Goal: Task Accomplishment & Management: Manage account settings

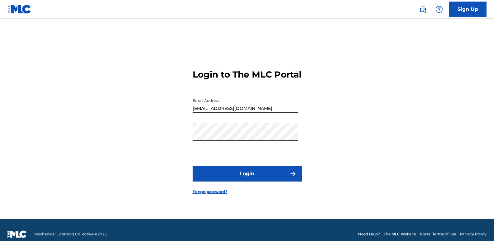
click at [243, 175] on button "Login" at bounding box center [246, 174] width 109 height 16
click at [261, 176] on button "Login" at bounding box center [246, 174] width 109 height 16
click at [253, 180] on button "Login" at bounding box center [246, 174] width 109 height 16
click at [252, 179] on button "Login" at bounding box center [246, 174] width 109 height 16
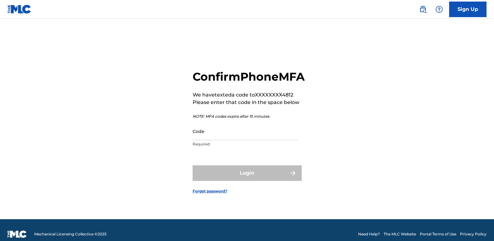
click at [214, 140] on input "Code" at bounding box center [244, 131] width 105 height 18
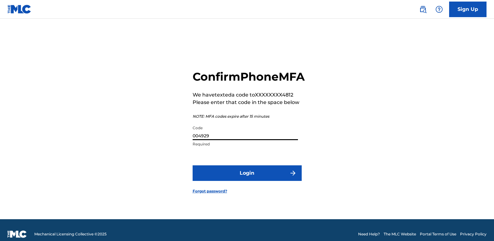
type input "004929"
click at [259, 178] on button "Login" at bounding box center [246, 173] width 109 height 16
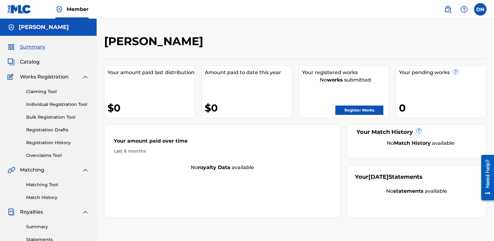
click at [365, 111] on link "Register Works" at bounding box center [359, 110] width 48 height 9
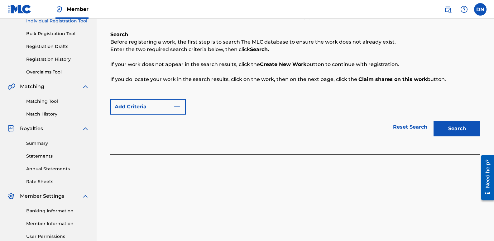
scroll to position [83, 0]
click at [160, 111] on button "Add Criteria" at bounding box center [147, 108] width 75 height 16
click at [177, 109] on img "Search Form" at bounding box center [176, 107] width 7 height 7
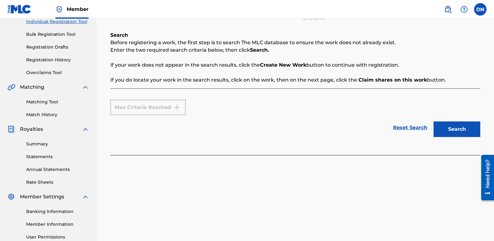
click at [177, 109] on div "Max Criteria Reached" at bounding box center [147, 108] width 75 height 16
click at [172, 108] on div "Max Criteria Reached" at bounding box center [147, 108] width 75 height 16
click at [400, 130] on link "Reset Search" at bounding box center [410, 128] width 40 height 14
click at [444, 132] on button "Search" at bounding box center [456, 129] width 47 height 16
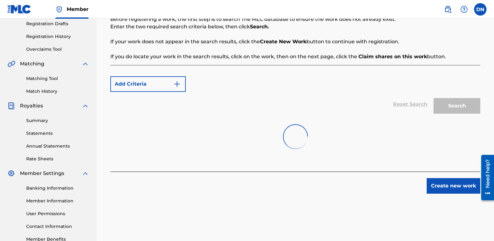
scroll to position [145, 0]
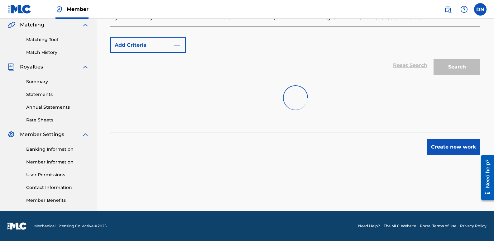
click at [134, 64] on div "Reset Search Search" at bounding box center [295, 65] width 370 height 25
click at [180, 46] on img "Search Form" at bounding box center [176, 44] width 7 height 7
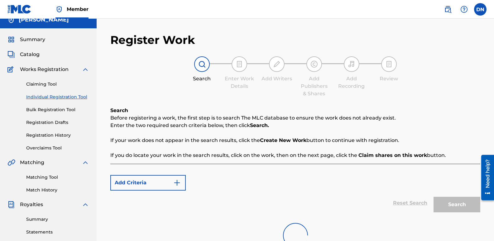
scroll to position [0, 0]
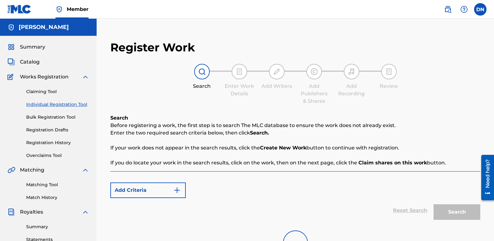
click at [204, 72] on img at bounding box center [201, 71] width 7 height 7
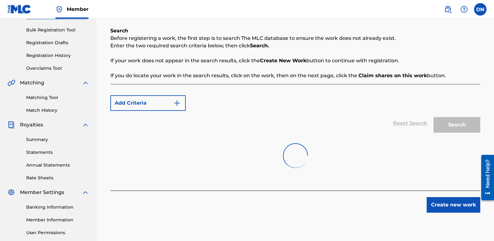
scroll to position [83, 0]
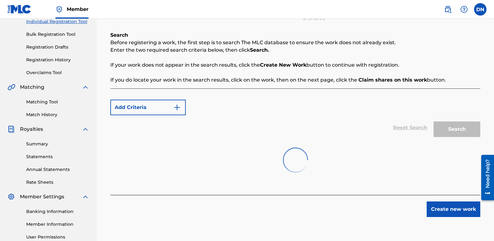
click at [46, 100] on link "Matching Tool" at bounding box center [57, 102] width 63 height 7
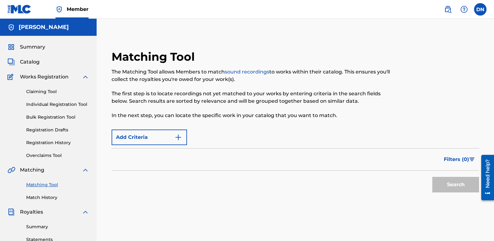
click at [50, 92] on link "Claiming Tool" at bounding box center [57, 91] width 63 height 7
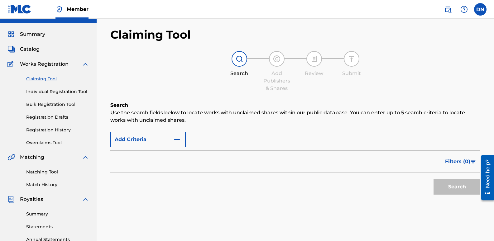
scroll to position [31, 0]
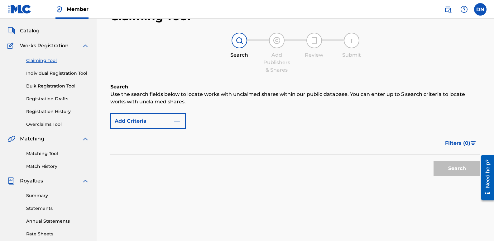
click at [242, 55] on div "Search" at bounding box center [239, 54] width 31 height 7
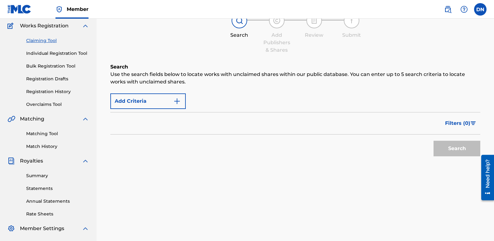
scroll to position [62, 0]
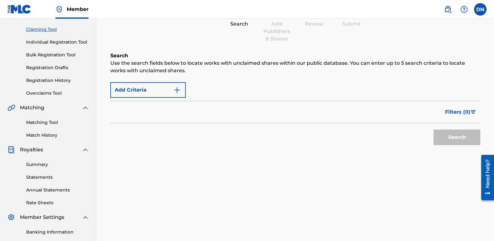
click at [176, 91] on img "Search Form" at bounding box center [176, 89] width 7 height 7
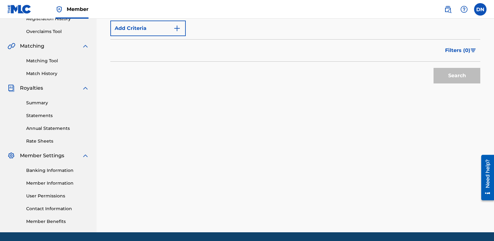
scroll to position [125, 0]
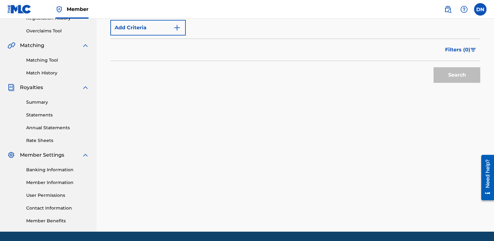
click at [132, 29] on button "Add Criteria" at bounding box center [147, 28] width 75 height 16
click at [132, 29] on div "Max Criteria Reached" at bounding box center [147, 28] width 75 height 16
drag, startPoint x: 132, startPoint y: 29, endPoint x: 128, endPoint y: 29, distance: 4.1
click at [128, 29] on div "Max Criteria Reached" at bounding box center [147, 28] width 75 height 16
click at [175, 28] on div "Max Criteria Reached" at bounding box center [147, 28] width 75 height 16
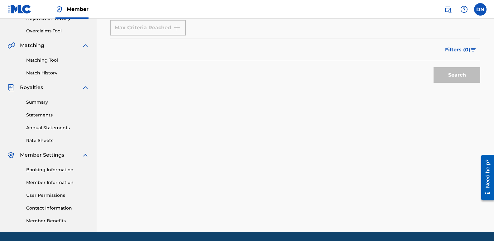
click at [176, 28] on div "Max Criteria Reached" at bounding box center [147, 28] width 75 height 16
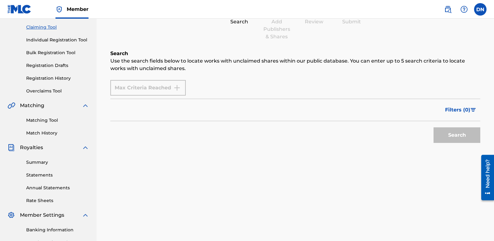
scroll to position [62, 0]
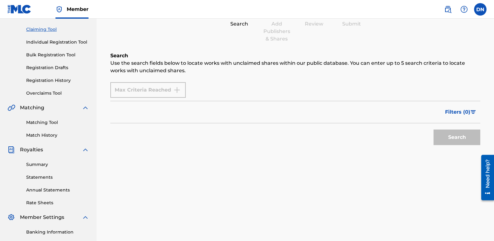
click at [42, 40] on link "Individual Registration Tool" at bounding box center [57, 42] width 63 height 7
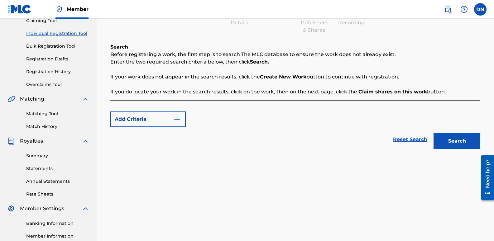
scroll to position [62, 0]
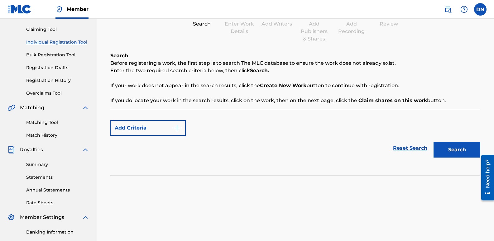
click at [175, 126] on img "Search Form" at bounding box center [176, 127] width 7 height 7
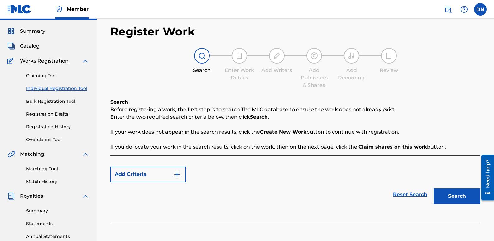
scroll to position [31, 0]
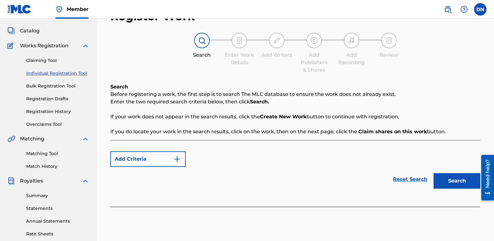
click at [205, 43] on img at bounding box center [201, 40] width 7 height 7
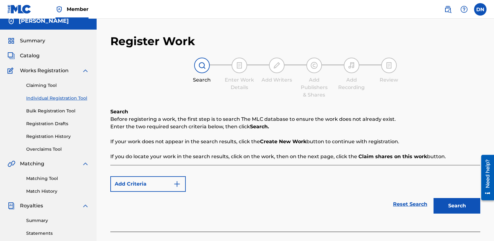
scroll to position [0, 0]
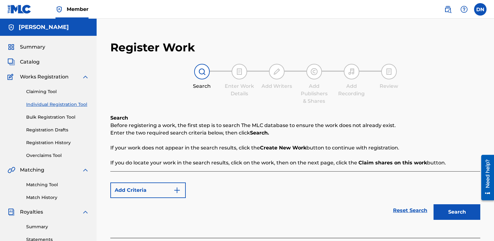
click at [31, 64] on span "Catalog" at bounding box center [30, 61] width 20 height 7
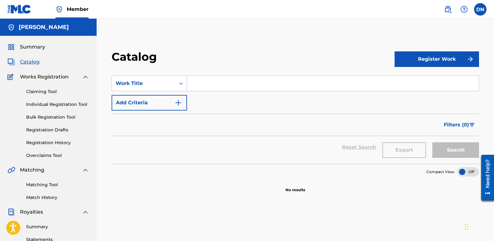
click at [452, 56] on button "Register Work" at bounding box center [436, 59] width 84 height 16
click at [426, 78] on link "Individual" at bounding box center [436, 79] width 84 height 15
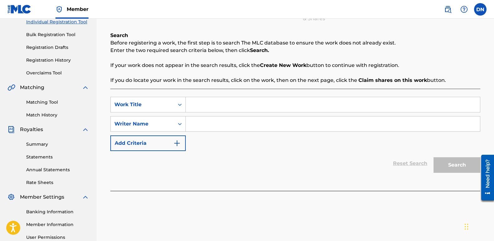
scroll to position [93, 0]
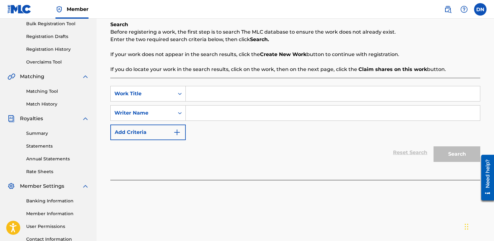
click at [200, 95] on input "Search Form" at bounding box center [333, 93] width 294 height 15
type input "Keeps Me Sane"
click at [203, 111] on input "Search Form" at bounding box center [333, 113] width 294 height 15
type input "[PERSON_NAME]"
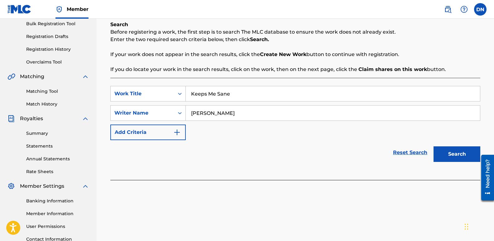
click at [457, 150] on button "Search" at bounding box center [456, 154] width 47 height 16
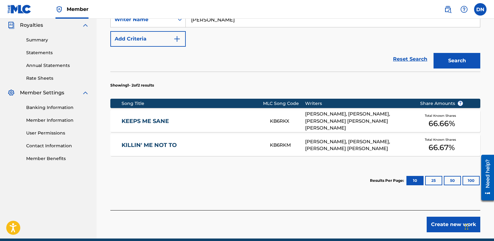
scroll to position [214, 0]
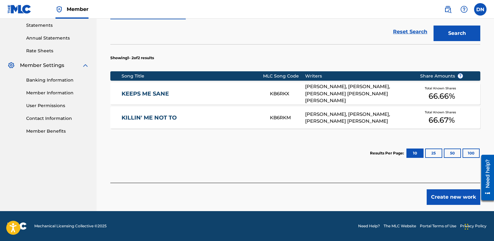
click at [160, 96] on link "KEEPS ME SANE" at bounding box center [191, 93] width 140 height 7
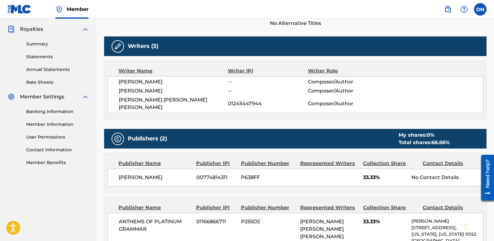
scroll to position [182, 0]
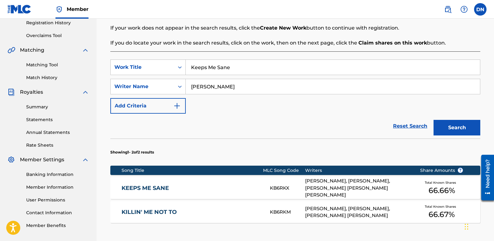
scroll to position [151, 0]
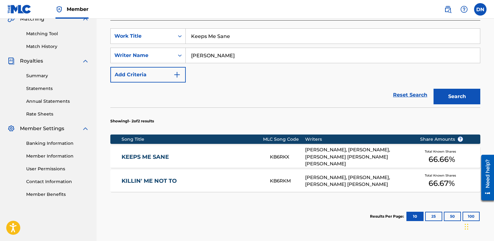
click at [145, 157] on link "KEEPS ME SANE" at bounding box center [191, 157] width 140 height 7
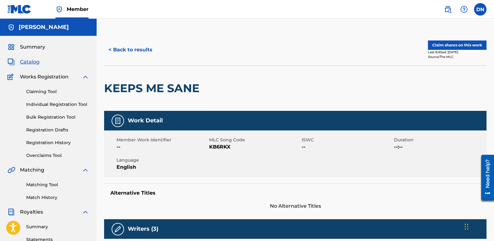
click at [460, 45] on button "Claim shares on this work" at bounding box center [457, 44] width 59 height 9
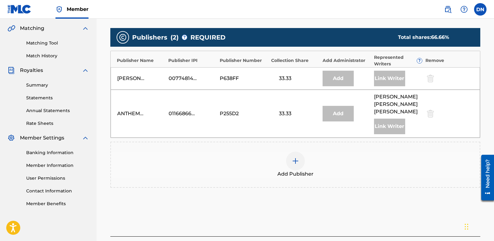
scroll to position [157, 0]
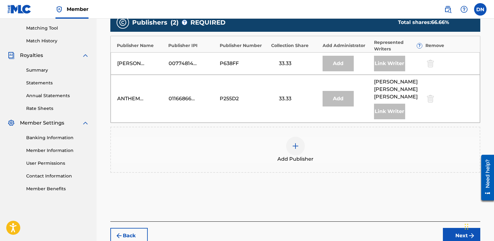
click at [293, 142] on img at bounding box center [295, 145] width 7 height 7
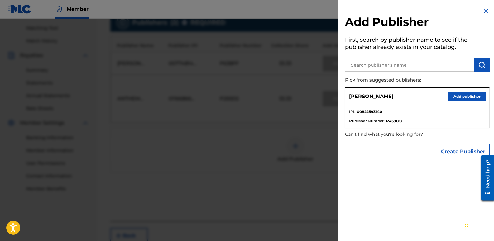
click at [465, 97] on button "Add publisher" at bounding box center [466, 96] width 37 height 9
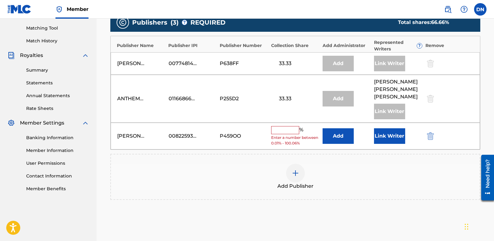
click at [279, 126] on input "text" at bounding box center [285, 130] width 28 height 8
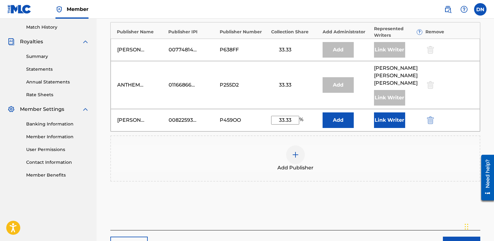
scroll to position [156, 0]
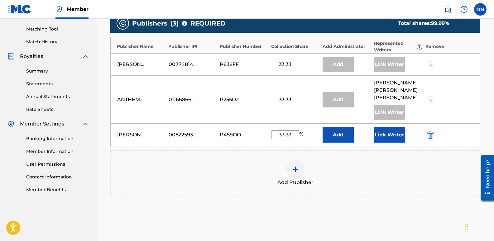
type input "33.33"
click at [340, 129] on button "Add" at bounding box center [337, 135] width 31 height 16
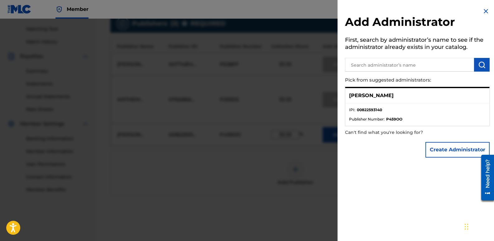
click at [359, 96] on p "[PERSON_NAME]" at bounding box center [371, 95] width 45 height 7
drag, startPoint x: 359, startPoint y: 96, endPoint x: 393, endPoint y: 108, distance: 36.2
click at [393, 108] on li "IPI : 00822593140" at bounding box center [417, 111] width 136 height 9
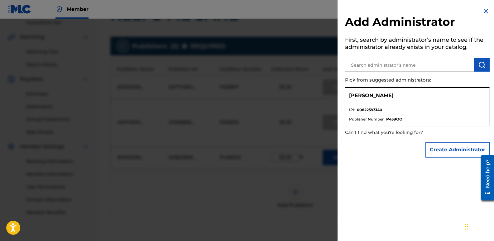
scroll to position [117, 0]
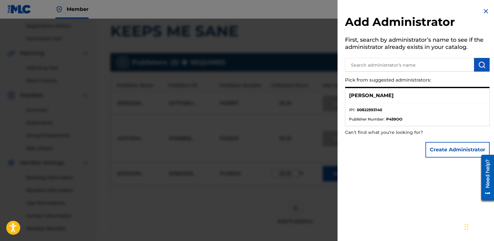
click at [368, 95] on p "[PERSON_NAME]" at bounding box center [371, 95] width 45 height 7
click at [354, 99] on p "[PERSON_NAME]" at bounding box center [371, 95] width 45 height 7
click at [349, 98] on p "[PERSON_NAME]" at bounding box center [371, 95] width 45 height 7
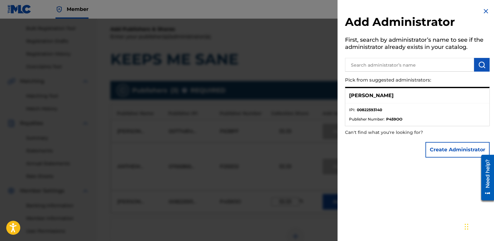
scroll to position [86, 0]
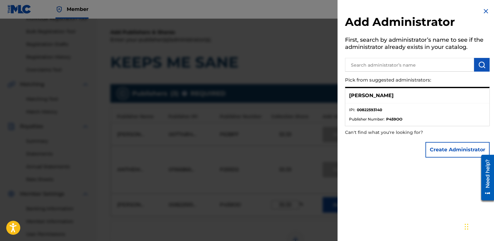
click at [388, 62] on input "text" at bounding box center [409, 65] width 129 height 14
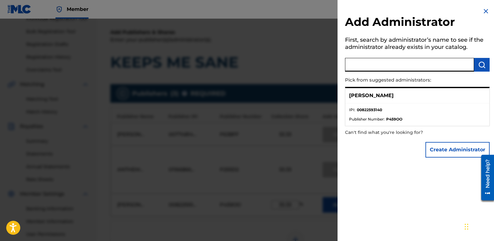
click at [350, 95] on p "[PERSON_NAME]" at bounding box center [371, 95] width 45 height 7
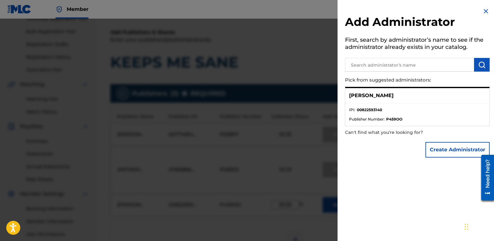
click at [349, 98] on p "[PERSON_NAME]" at bounding box center [371, 95] width 45 height 7
click at [439, 98] on div "[PERSON_NAME]" at bounding box center [417, 95] width 144 height 15
click at [451, 147] on button "Create Administrator" at bounding box center [457, 150] width 64 height 16
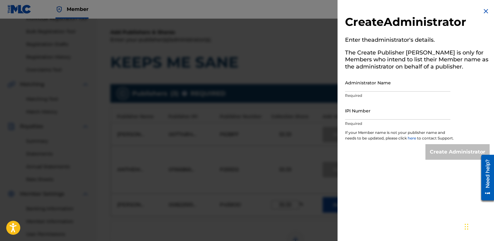
click at [483, 12] on img at bounding box center [485, 10] width 7 height 7
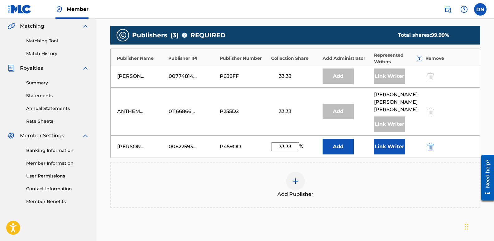
scroll to position [148, 0]
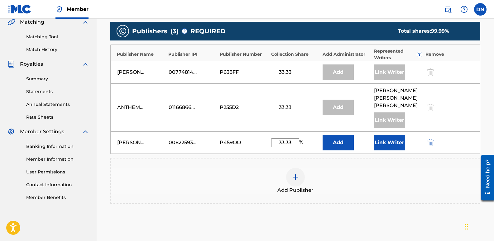
click at [394, 138] on button "Link Writer" at bounding box center [389, 143] width 31 height 16
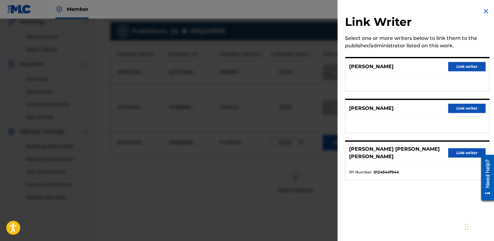
click at [465, 66] on button "Link writer" at bounding box center [466, 66] width 37 height 9
click at [466, 67] on div "[PERSON_NAME] 00774814311 P638FF 33.33 Add Link Writer" at bounding box center [295, 72] width 369 height 22
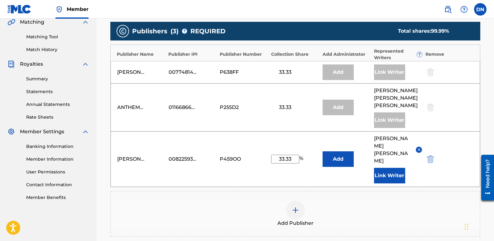
click at [451, 168] on div "Publishers ( 3 ) ? REQUIRED Total shares: 99.99 % Publisher Name Publisher IPI …" at bounding box center [295, 129] width 370 height 215
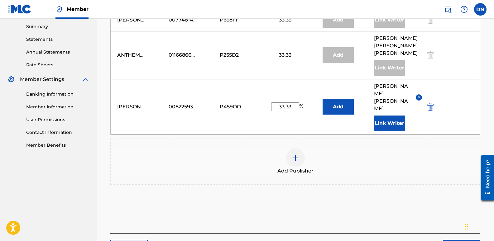
scroll to position [228, 0]
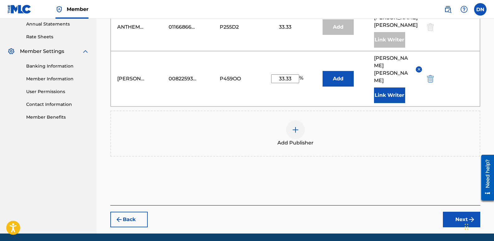
click at [459, 212] on button "Next" at bounding box center [461, 220] width 37 height 16
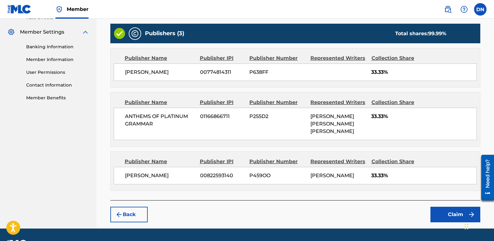
scroll to position [250, 0]
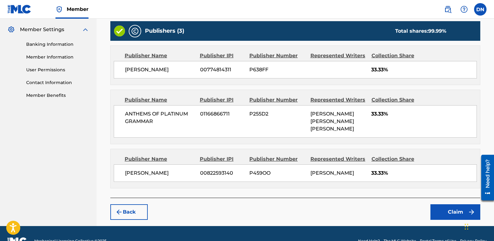
click at [455, 204] on button "Claim" at bounding box center [455, 212] width 50 height 16
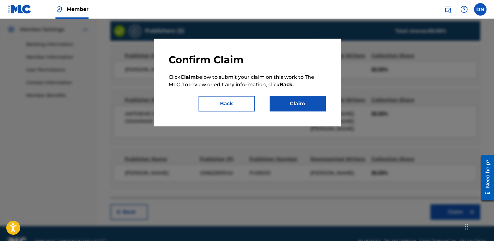
click at [219, 107] on button "Back" at bounding box center [226, 104] width 56 height 16
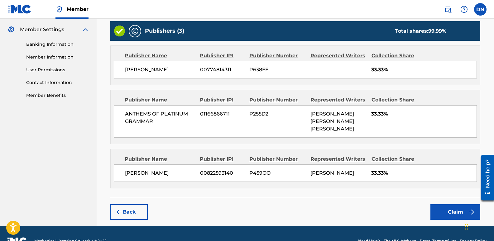
click at [456, 204] on button "Claim" at bounding box center [455, 212] width 50 height 16
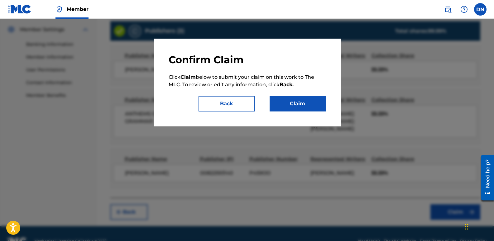
click at [298, 104] on button "Claim" at bounding box center [297, 104] width 56 height 16
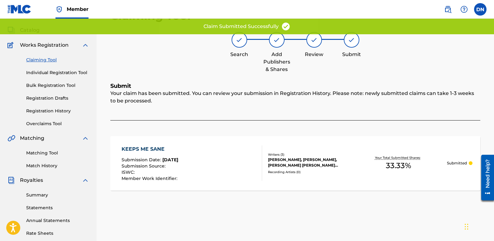
scroll to position [21, 0]
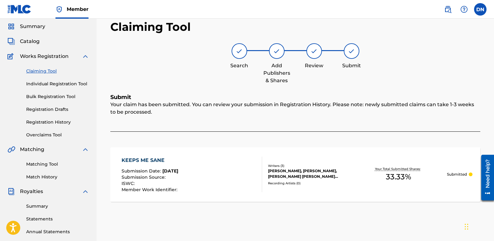
click at [63, 58] on span "Works Registration" at bounding box center [44, 56] width 49 height 7
click at [68, 57] on div "Works Registration" at bounding box center [48, 56] width 82 height 7
click at [87, 57] on img at bounding box center [85, 56] width 7 height 7
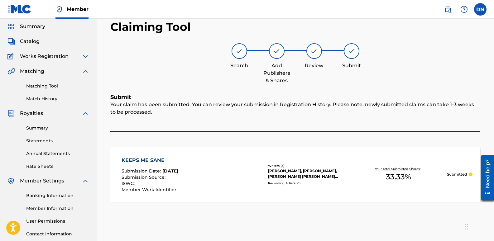
click at [87, 57] on img at bounding box center [85, 56] width 7 height 7
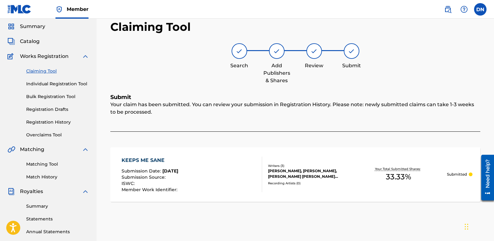
click at [67, 85] on link "Individual Registration Tool" at bounding box center [57, 84] width 63 height 7
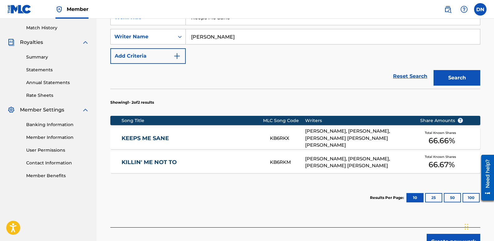
scroll to position [187, 0]
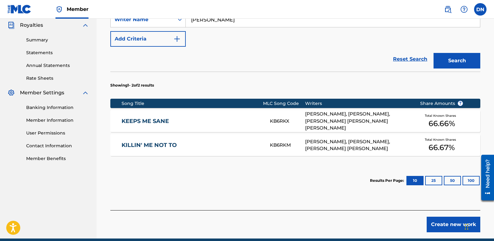
click at [141, 121] on link "KEEPS ME SANE" at bounding box center [191, 121] width 140 height 7
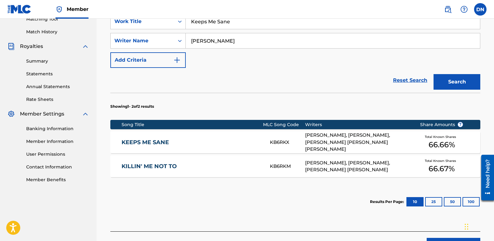
scroll to position [176, 0]
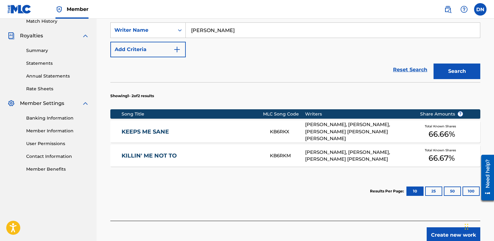
click at [167, 156] on link "KILLIN' ME NOT TO" at bounding box center [191, 155] width 140 height 7
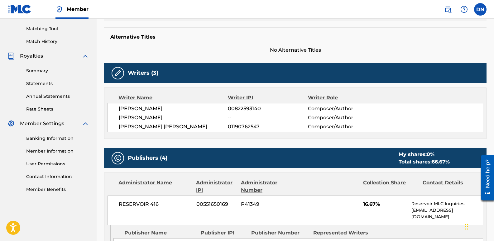
scroll to position [156, 0]
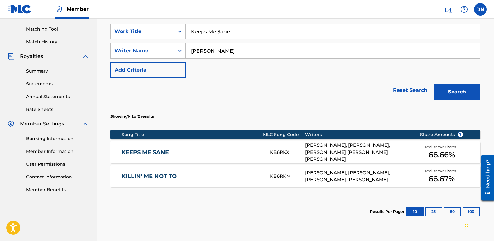
click at [157, 152] on link "KEEPS ME SANE" at bounding box center [191, 152] width 140 height 7
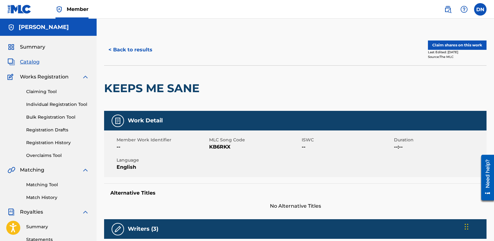
click at [438, 43] on button "Claim shares on this work" at bounding box center [457, 44] width 59 height 9
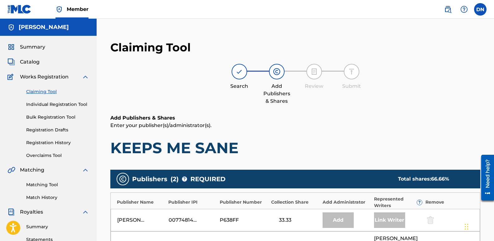
click at [64, 106] on link "Individual Registration Tool" at bounding box center [57, 104] width 63 height 7
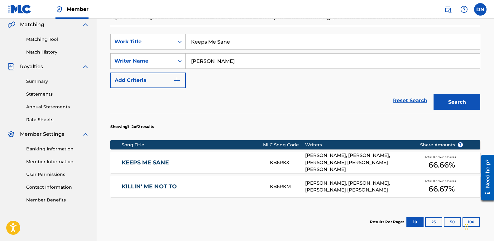
scroll to position [187, 0]
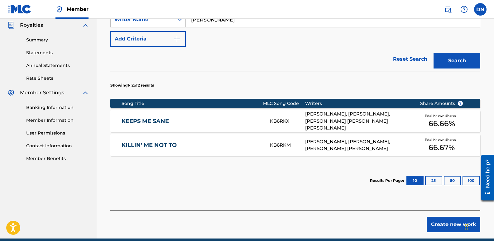
click at [148, 147] on link "KILLIN' ME NOT TO" at bounding box center [191, 145] width 140 height 7
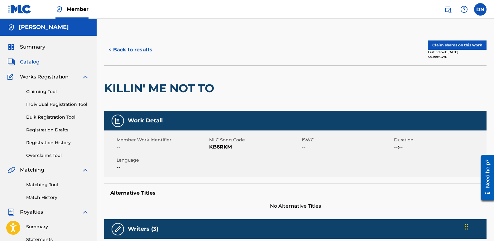
click at [454, 46] on button "Claim shares on this work" at bounding box center [457, 44] width 59 height 9
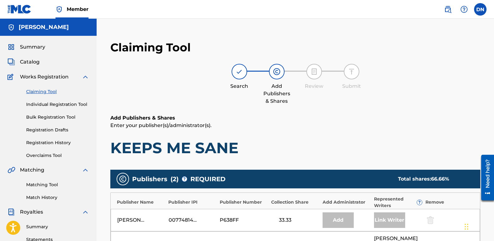
click at [476, 11] on label at bounding box center [480, 9] width 12 height 12
click at [480, 9] on input "DN [PERSON_NAME] [EMAIL_ADDRESS][DOMAIN_NAME] Notification Preferences Profile …" at bounding box center [480, 9] width 0 height 0
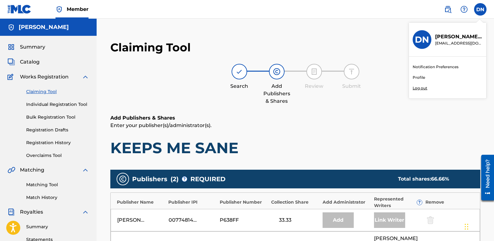
click at [418, 90] on p "Log out" at bounding box center [419, 88] width 15 height 6
click at [480, 9] on input "DN [PERSON_NAME] [EMAIL_ADDRESS][DOMAIN_NAME] Notification Preferences Profile …" at bounding box center [480, 9] width 0 height 0
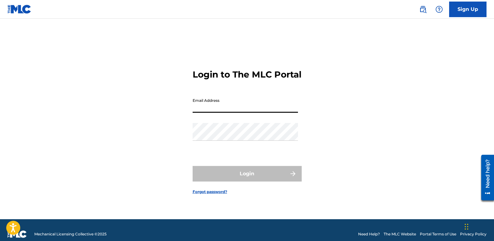
click at [239, 111] on input "Email Address" at bounding box center [244, 104] width 105 height 18
type input "[EMAIL_ADDRESS][DOMAIN_NAME]"
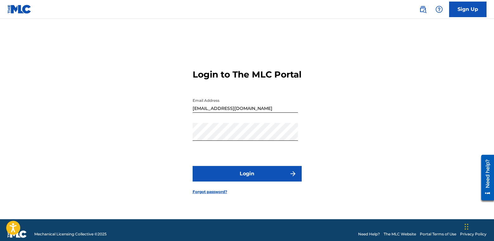
click at [248, 177] on button "Login" at bounding box center [246, 174] width 109 height 16
click at [256, 177] on button "Login" at bounding box center [246, 174] width 109 height 16
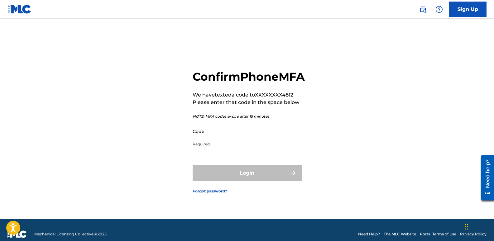
click at [224, 140] on input "Code" at bounding box center [244, 131] width 105 height 18
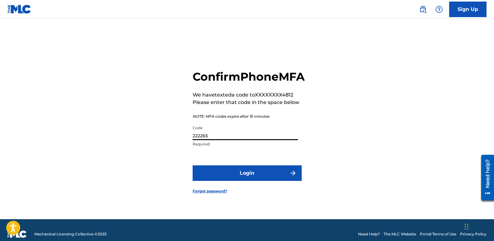
type input "222265"
click at [252, 181] on button "Login" at bounding box center [246, 173] width 109 height 16
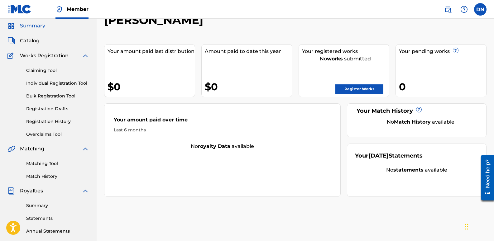
scroll to position [21, 0]
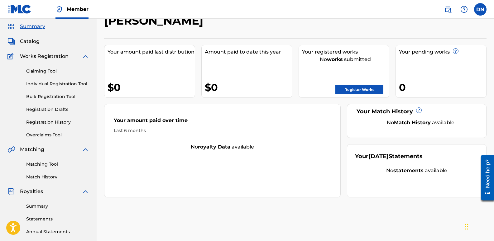
click at [54, 70] on link "Claiming Tool" at bounding box center [57, 71] width 63 height 7
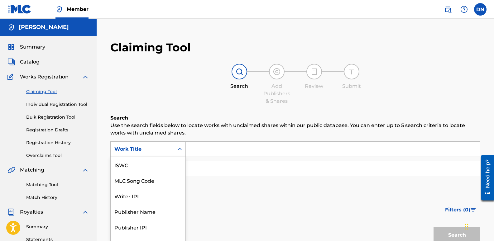
click at [168, 149] on div "7 results available. Use Up and Down to choose options, press Enter to select t…" at bounding box center [147, 149] width 75 height 16
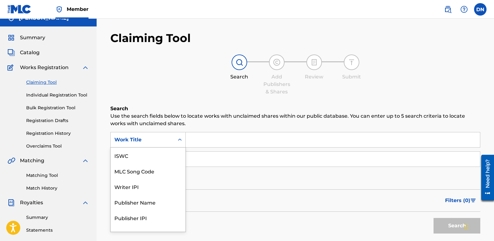
scroll to position [16, 0]
click at [166, 140] on div "Work Title" at bounding box center [142, 139] width 56 height 7
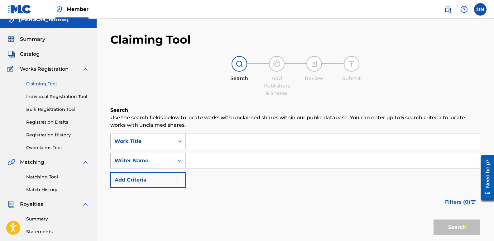
scroll to position [0, 0]
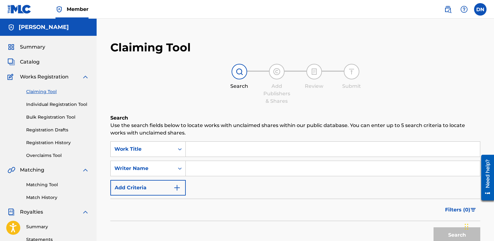
click at [37, 61] on span "Catalog" at bounding box center [30, 61] width 20 height 7
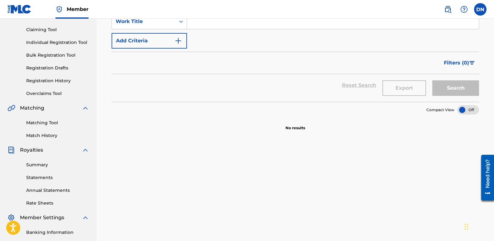
scroll to position [62, 0]
click at [50, 164] on link "Summary" at bounding box center [57, 164] width 63 height 7
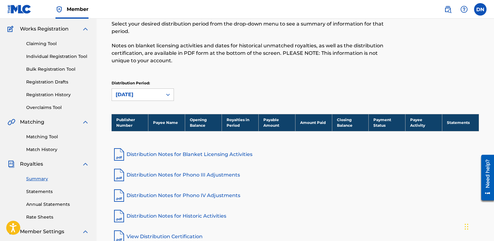
scroll to position [62, 0]
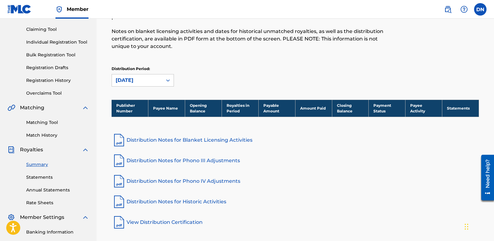
click at [178, 141] on link "Distribution Notes for Blanket Licensing Activities" at bounding box center [295, 140] width 367 height 15
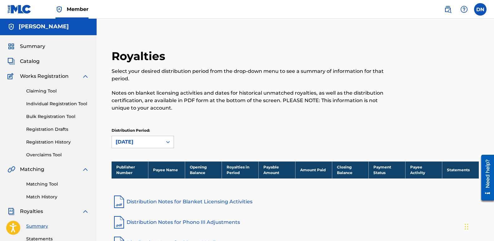
scroll to position [0, 0]
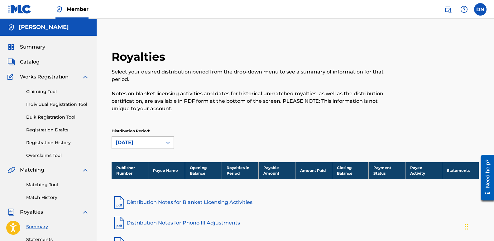
click at [37, 63] on span "Catalog" at bounding box center [30, 61] width 20 height 7
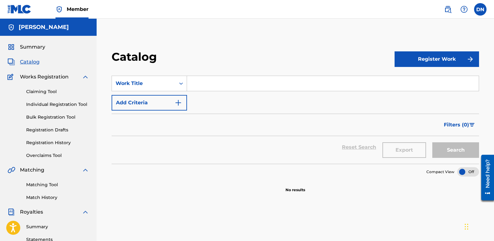
click at [53, 92] on link "Claiming Tool" at bounding box center [57, 91] width 63 height 7
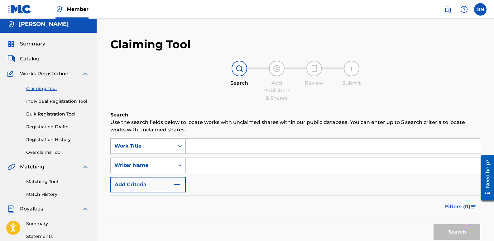
click at [143, 148] on div "Work Title" at bounding box center [147, 146] width 75 height 16
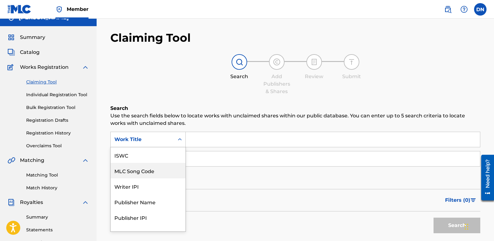
scroll to position [16, 0]
click at [137, 172] on div "Writer IPI" at bounding box center [148, 171] width 75 height 16
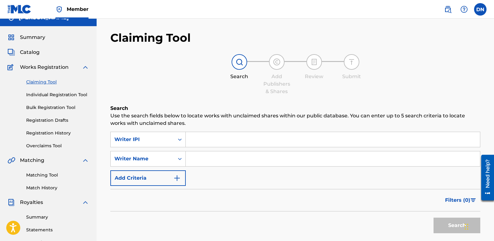
click at [203, 142] on input "Search Form" at bounding box center [333, 139] width 294 height 15
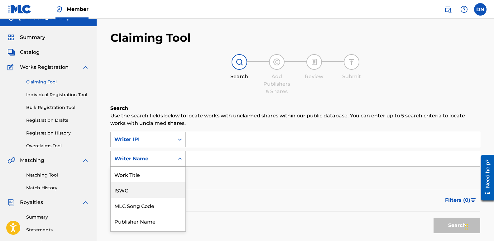
scroll to position [27, 0]
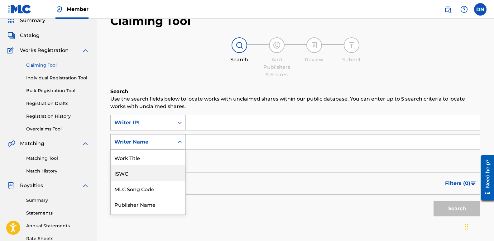
click at [178, 150] on div "7 results available. Use Up and Down to choose options, press Enter to select t…" at bounding box center [147, 142] width 75 height 16
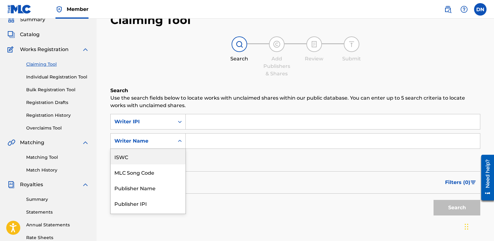
scroll to position [29, 0]
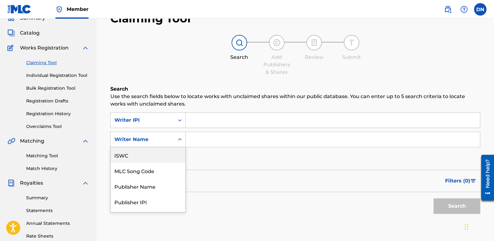
click at [199, 142] on input "Search Form" at bounding box center [333, 139] width 294 height 15
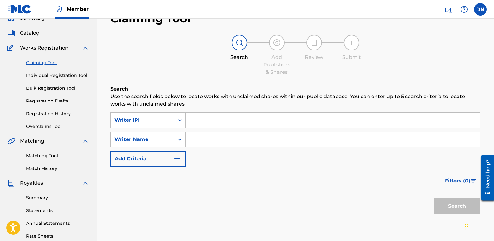
type input "[PERSON_NAME]"
click at [454, 205] on button "Search" at bounding box center [456, 206] width 47 height 16
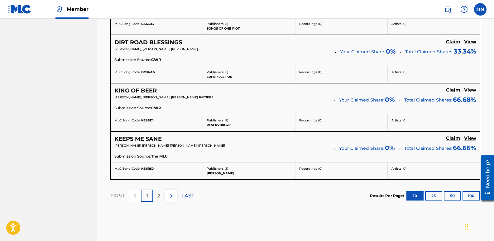
scroll to position [558, 0]
click at [161, 195] on div "2" at bounding box center [159, 195] width 12 height 12
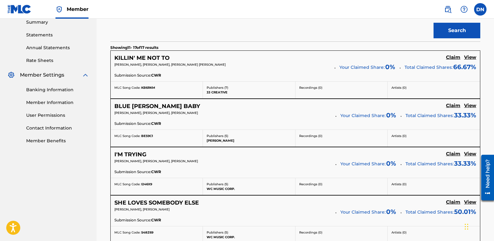
scroll to position [202, 0]
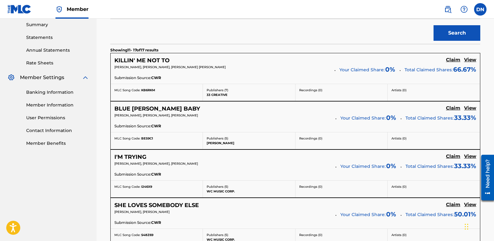
click at [148, 109] on h5 "BLUE [PERSON_NAME] BABY" at bounding box center [157, 108] width 86 height 7
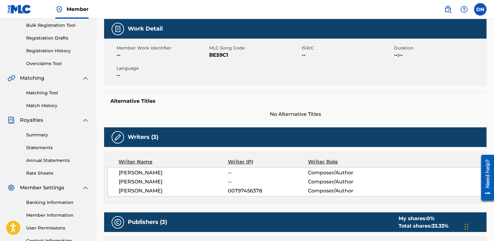
scroll to position [93, 0]
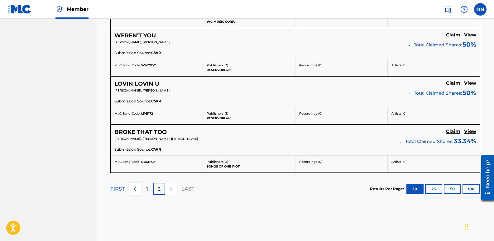
scroll to position [451, 0]
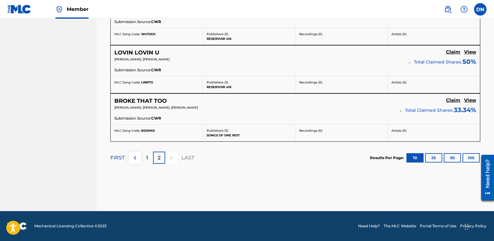
click at [147, 161] on p "1" at bounding box center [147, 157] width 2 height 7
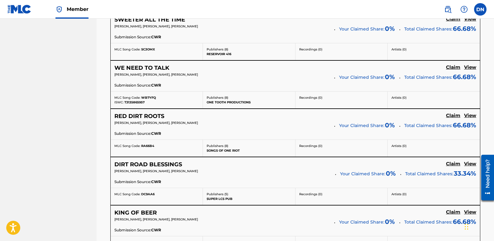
scroll to position [565, 0]
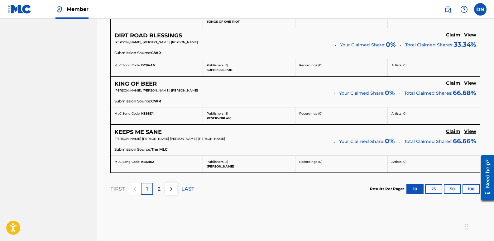
click at [160, 190] on p "2" at bounding box center [159, 188] width 3 height 7
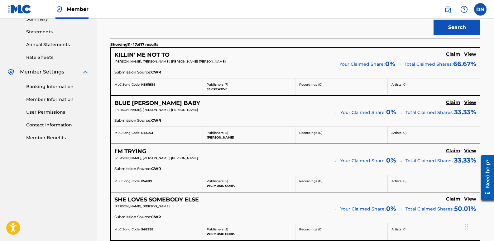
scroll to position [218, 0]
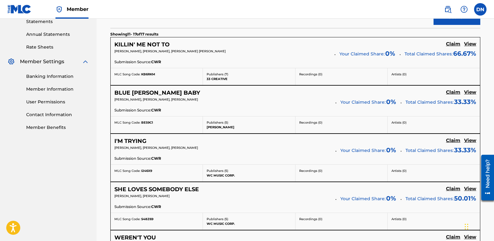
click at [472, 43] on h5 "View" at bounding box center [470, 44] width 12 height 6
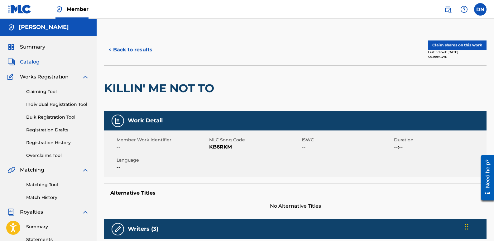
click at [41, 45] on span "Summary" at bounding box center [32, 46] width 25 height 7
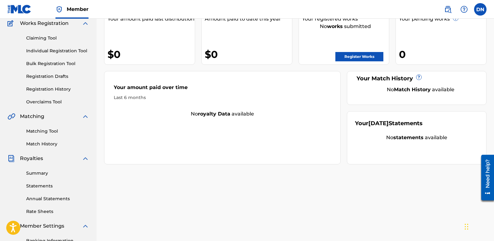
scroll to position [62, 0]
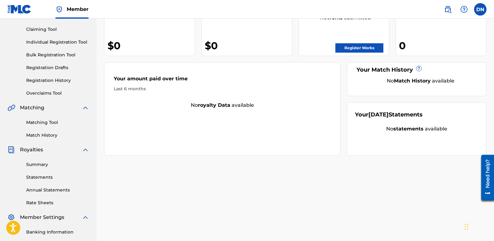
click at [45, 135] on link "Match History" at bounding box center [57, 135] width 63 height 7
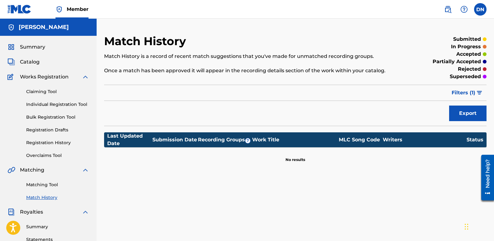
click at [461, 38] on p "submitted" at bounding box center [467, 39] width 28 height 7
click at [462, 38] on p "submitted" at bounding box center [467, 39] width 28 height 7
click at [371, 53] on p "Match History is a record of recent match suggestions that you've made for unma…" at bounding box center [251, 56] width 294 height 7
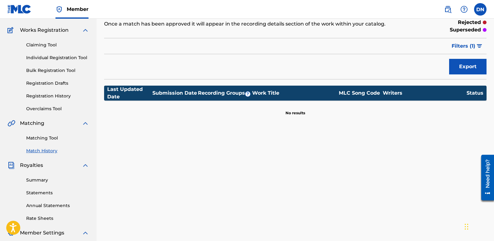
scroll to position [31, 0]
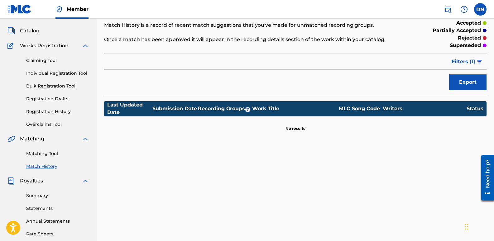
click at [478, 61] on img "submit" at bounding box center [479, 62] width 5 height 4
click at [0, 0] on div "submitted accepted partially accepted rejected in progress superseded" at bounding box center [0, 0] width 0 height 0
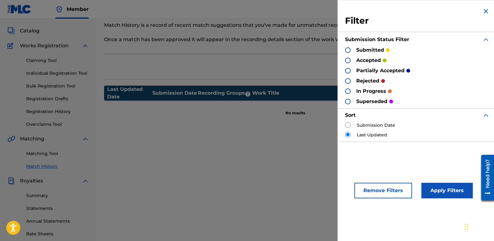
click at [352, 49] on div "submitted" at bounding box center [367, 49] width 45 height 7
click at [349, 49] on div at bounding box center [348, 50] width 6 height 6
click at [438, 188] on button "Apply Filters" at bounding box center [446, 191] width 51 height 16
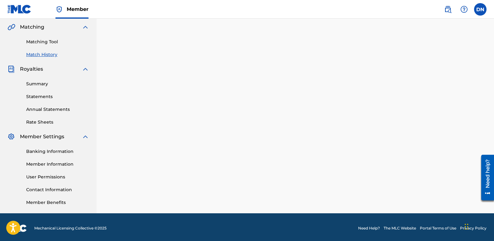
scroll to position [145, 0]
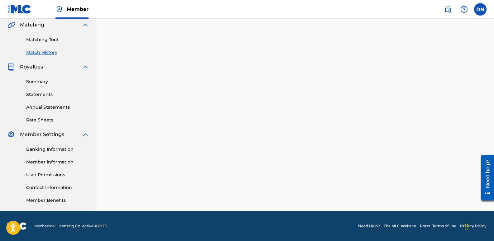
click at [58, 161] on link "Member Information" at bounding box center [57, 162] width 63 height 7
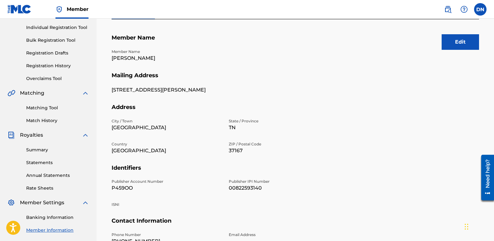
scroll to position [21, 0]
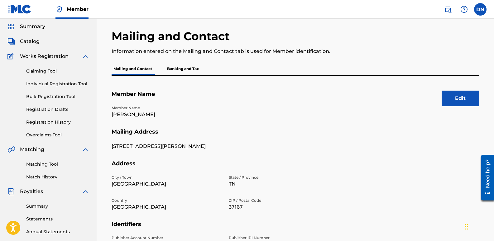
click at [177, 69] on p "Banking and Tax" at bounding box center [183, 68] width 36 height 13
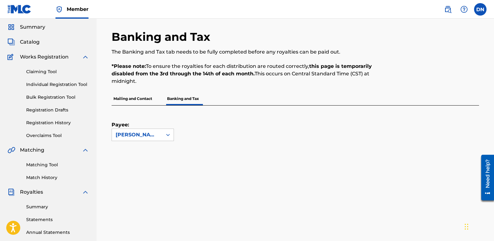
scroll to position [31, 0]
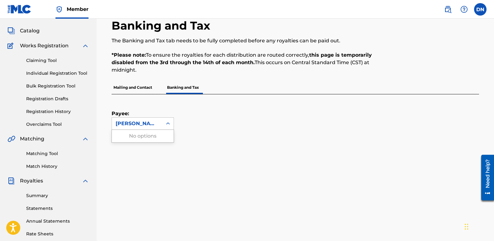
click at [153, 124] on div "[PERSON_NAME]" at bounding box center [137, 123] width 43 height 7
click at [153, 123] on div "[PERSON_NAME]" at bounding box center [137, 123] width 43 height 7
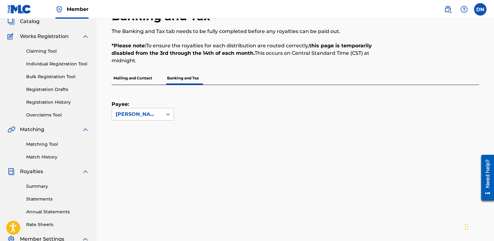
scroll to position [9, 0]
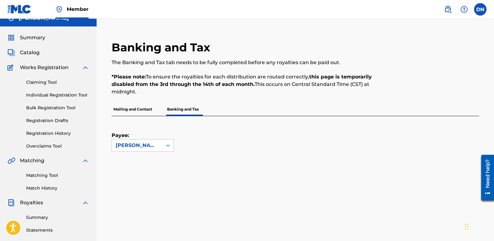
click at [480, 11] on label at bounding box center [480, 9] width 12 height 12
click at [480, 9] on input "DN [PERSON_NAME] [EMAIL_ADDRESS][DOMAIN_NAME] Notification Preferences Profile …" at bounding box center [480, 9] width 0 height 0
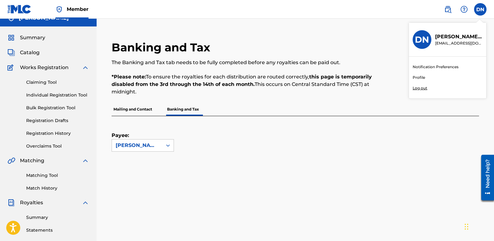
click at [421, 88] on p "Log out" at bounding box center [419, 88] width 15 height 6
click at [480, 9] on input "DN [PERSON_NAME] [EMAIL_ADDRESS][DOMAIN_NAME] Notification Preferences Profile …" at bounding box center [480, 9] width 0 height 0
